Goal: Transaction & Acquisition: Download file/media

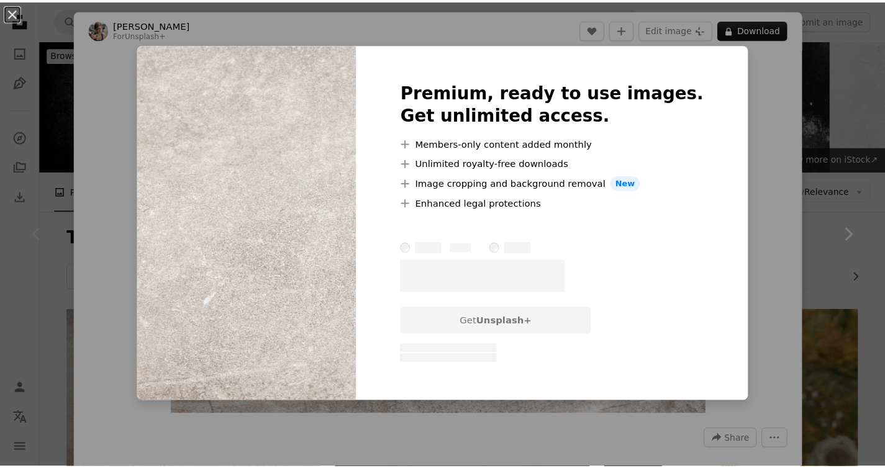
scroll to position [95, 0]
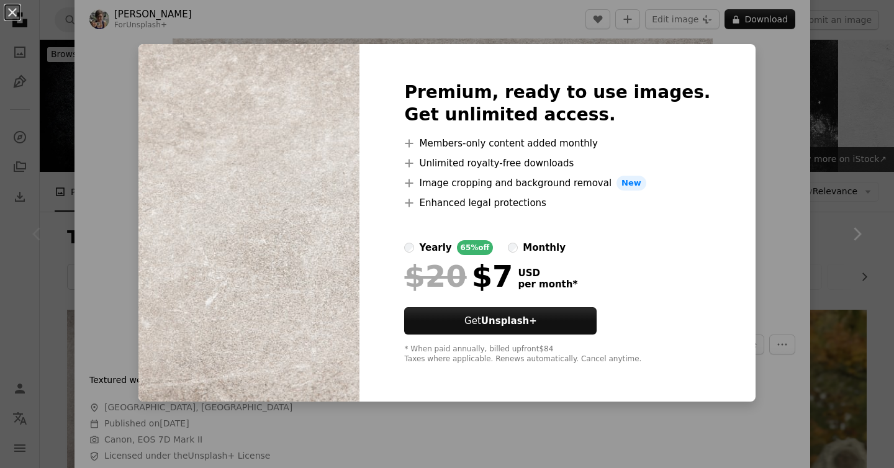
click at [764, 131] on div "An X shape Premium, ready to use images. Get unlimited access. A plus sign Memb…" at bounding box center [447, 234] width 894 height 468
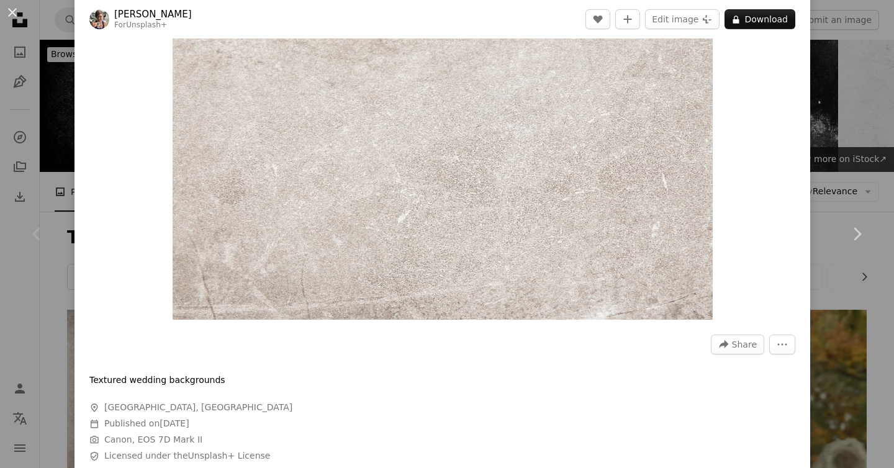
click at [851, 107] on div "An X shape Chevron left Chevron right [PERSON_NAME] For Unsplash+ A heart A plu…" at bounding box center [447, 234] width 894 height 468
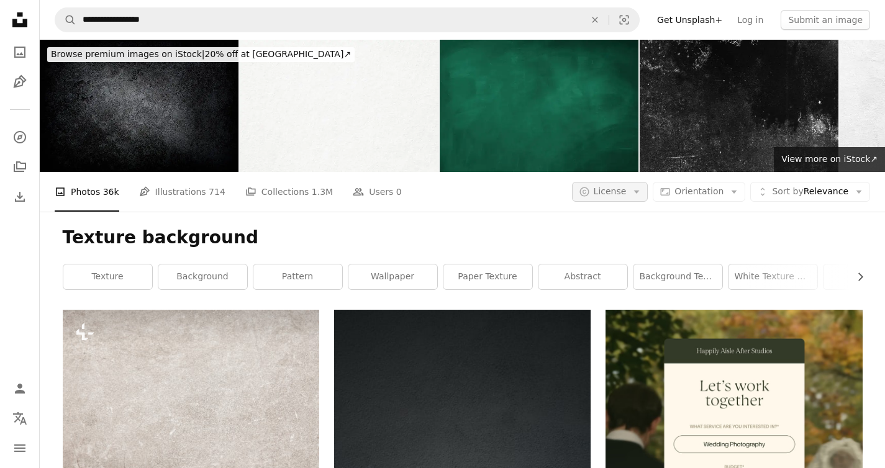
click at [634, 182] on button "A copyright icon © License Arrow down" at bounding box center [610, 192] width 76 height 20
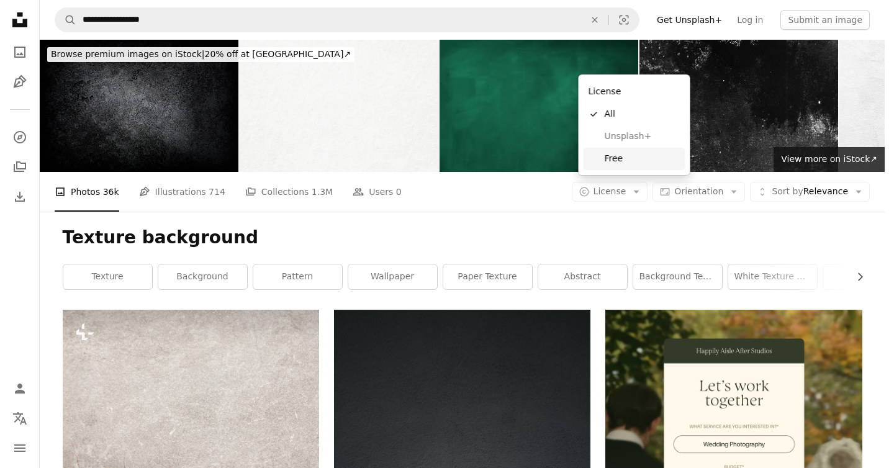
click at [620, 160] on span "Free" at bounding box center [643, 159] width 76 height 12
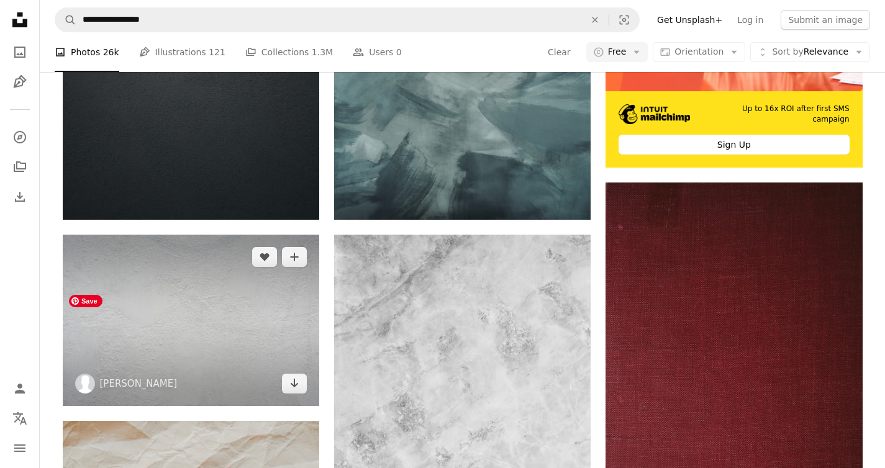
scroll to position [470, 0]
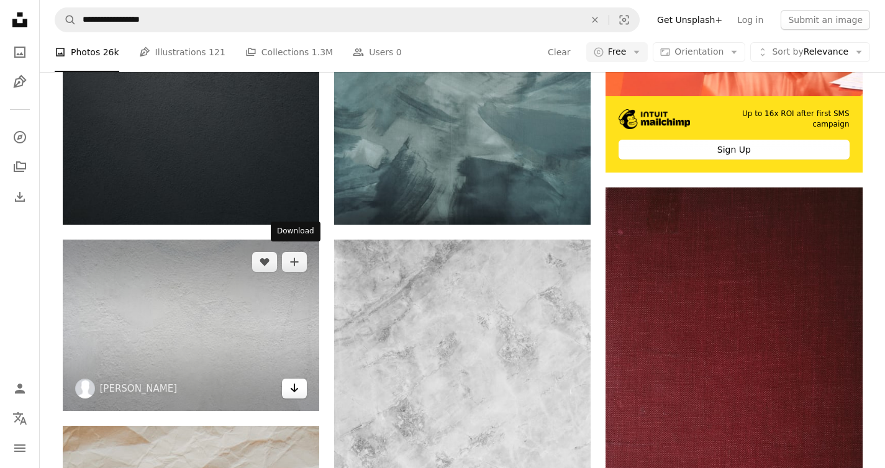
click at [299, 379] on link "Arrow pointing down" at bounding box center [294, 389] width 25 height 20
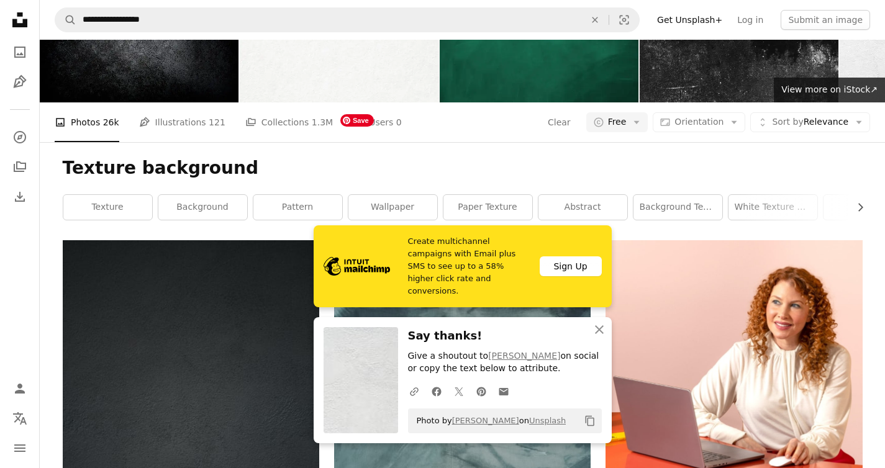
scroll to position [0, 0]
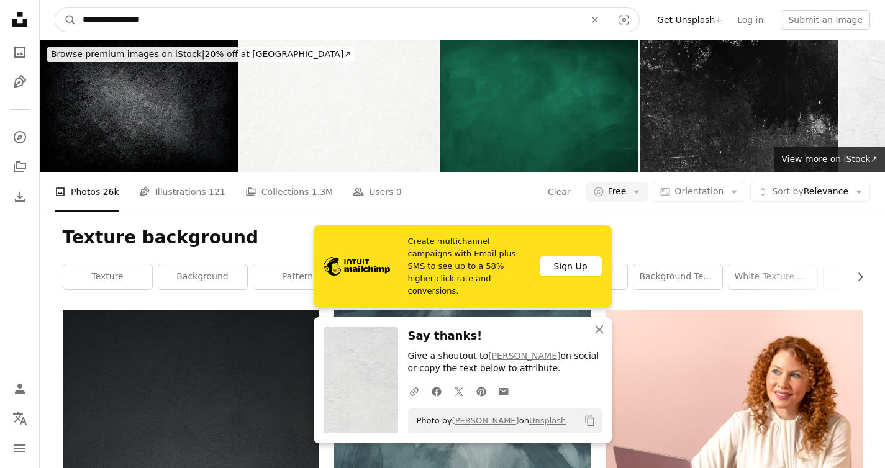
click at [96, 19] on input "**********" at bounding box center [328, 20] width 505 height 24
type input "****"
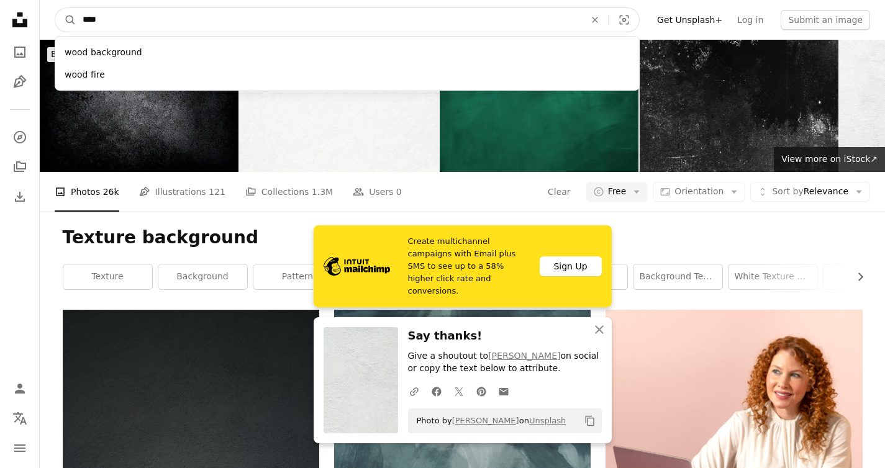
click button "A magnifying glass" at bounding box center [65, 20] width 21 height 24
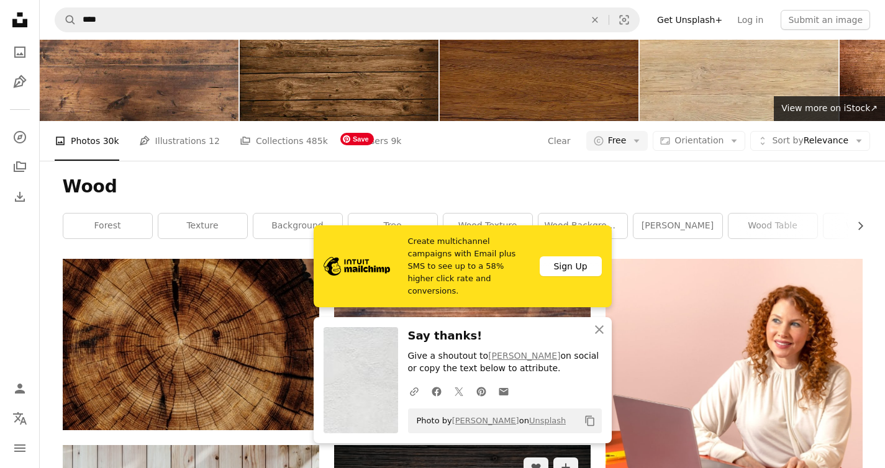
scroll to position [57, 0]
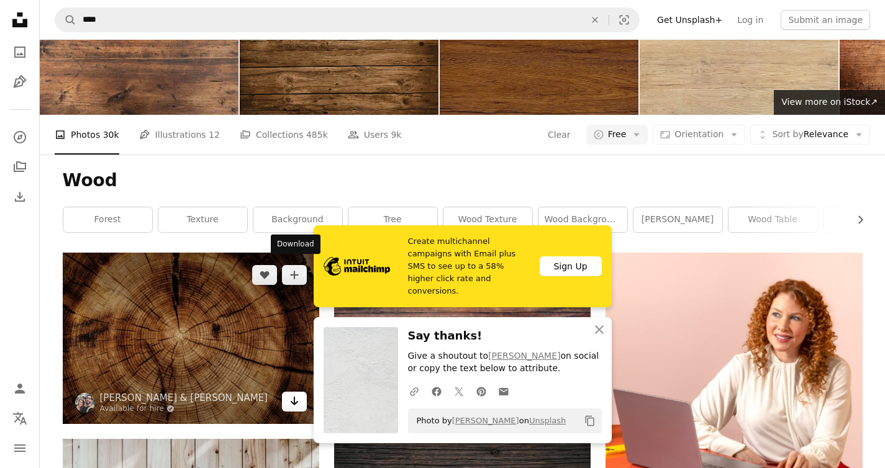
click at [297, 394] on icon "Arrow pointing down" at bounding box center [294, 401] width 10 height 15
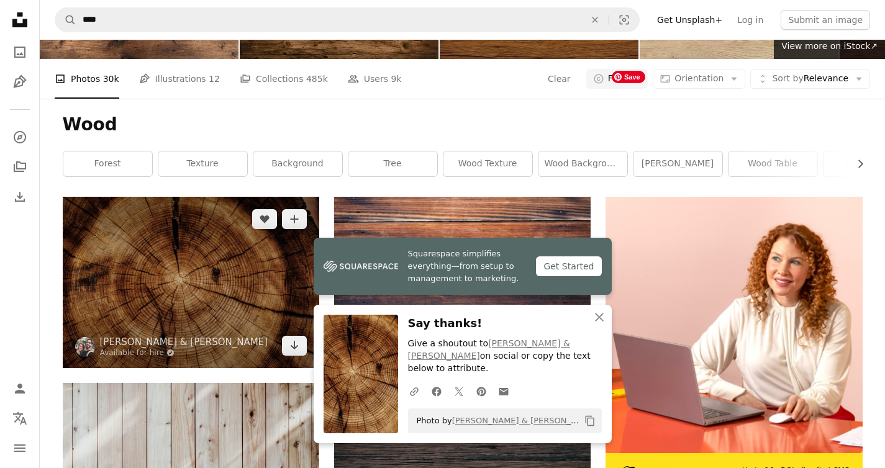
scroll to position [170, 0]
